Goal: Transaction & Acquisition: Purchase product/service

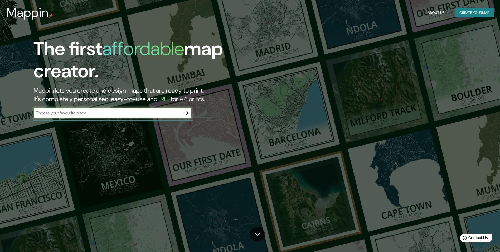
click at [456, 12] on button "Create your map" at bounding box center [474, 13] width 38 height 10
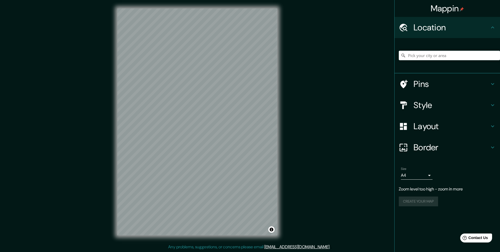
click at [416, 83] on h4 "Pins" at bounding box center [452, 84] width 76 height 11
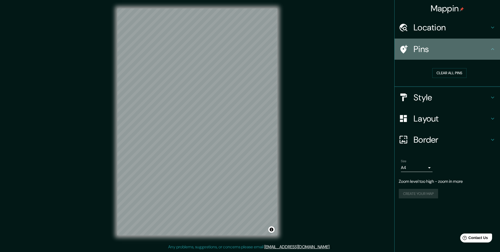
click at [431, 54] on h4 "Pins" at bounding box center [452, 49] width 76 height 11
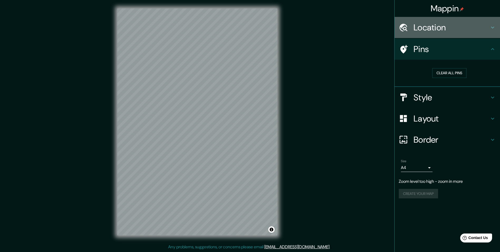
click at [430, 38] on div "Location" at bounding box center [447, 27] width 105 height 21
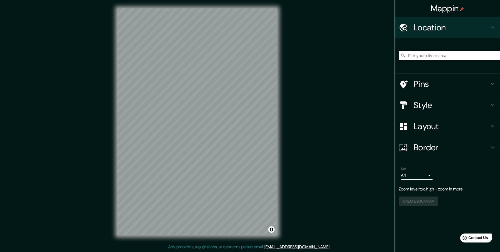
click at [425, 56] on input "Pick your city or area" at bounding box center [449, 55] width 101 height 9
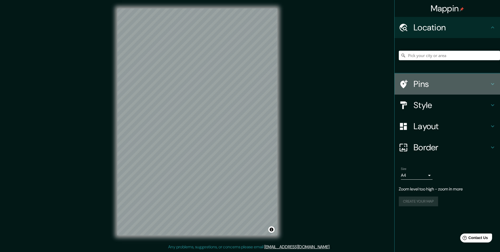
click at [428, 79] on h4 "Pins" at bounding box center [452, 84] width 76 height 11
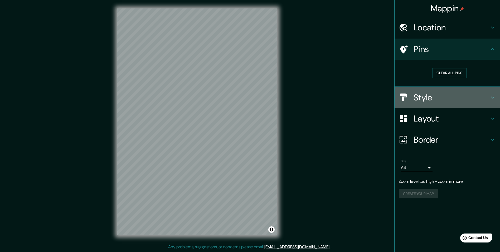
click at [441, 98] on h4 "Style" at bounding box center [452, 97] width 76 height 11
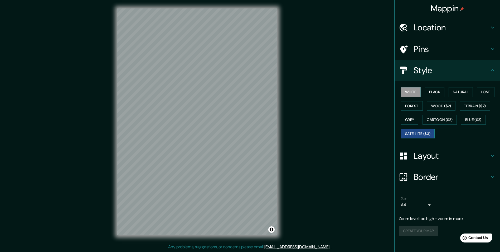
click at [422, 132] on button "Satellite ($3)" at bounding box center [418, 134] width 34 height 10
click at [421, 50] on h4 "Pins" at bounding box center [452, 49] width 76 height 11
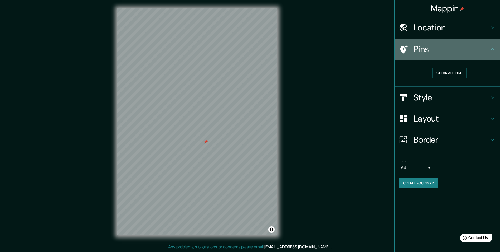
click at [421, 50] on h4 "Pins" at bounding box center [452, 49] width 76 height 11
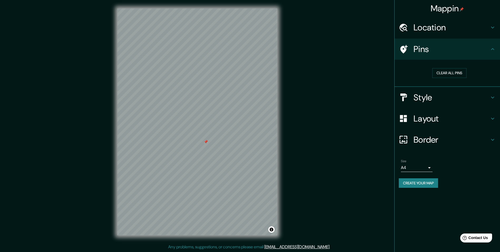
click at [427, 103] on h4 "Style" at bounding box center [452, 97] width 76 height 11
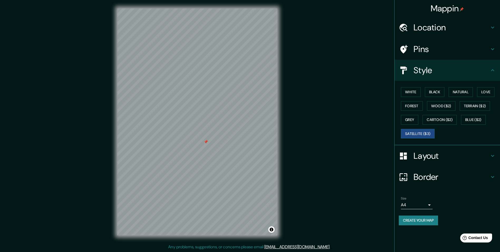
click at [425, 154] on h4 "Layout" at bounding box center [452, 155] width 76 height 11
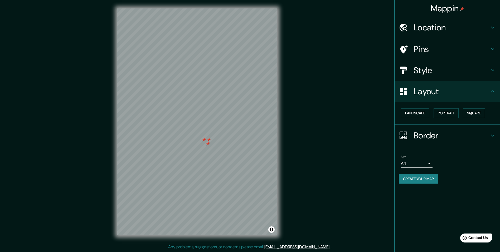
click at [208, 144] on div at bounding box center [208, 143] width 4 height 4
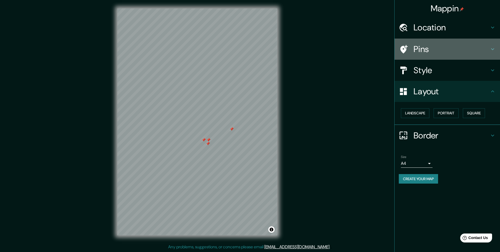
click at [424, 47] on h4 "Pins" at bounding box center [452, 49] width 76 height 11
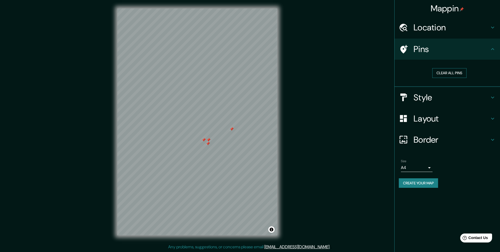
click at [443, 73] on button "Clear all pins" at bounding box center [449, 73] width 34 height 10
